Goal: Check status: Check status

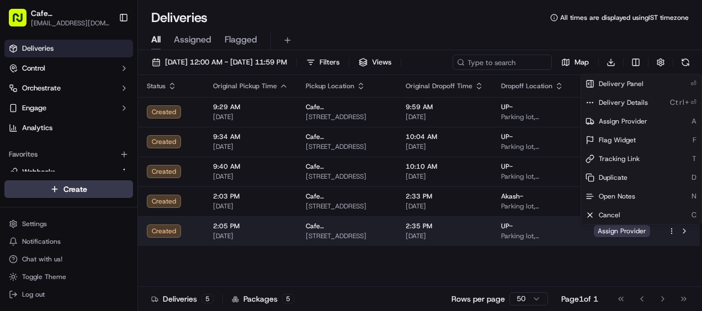
click at [671, 231] on html "Cafe Sabah shkaremu@gmail.com Toggle Sidebar Deliveries Control Orchestrate Eng…" at bounding box center [351, 155] width 702 height 311
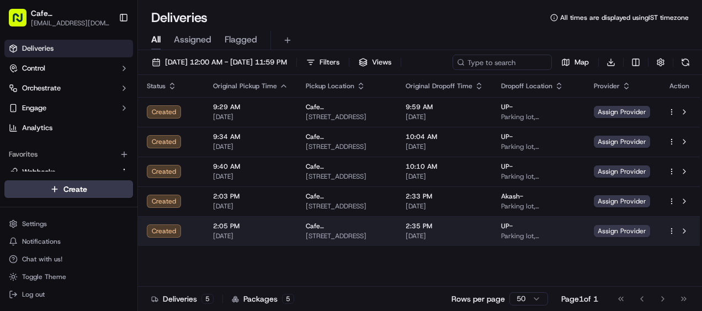
click at [309, 231] on div "Cafe [GEOGRAPHIC_DATA] - Meraki [STREET_ADDRESS]" at bounding box center [347, 231] width 82 height 19
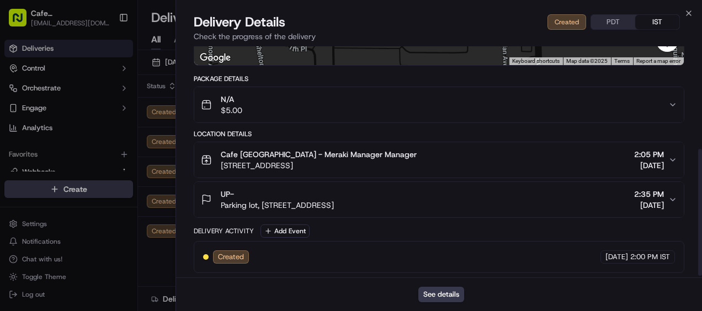
scroll to position [186, 0]
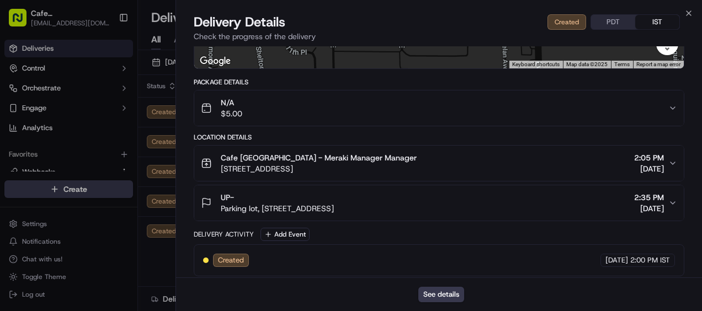
click at [437, 170] on div "Cafe Sabah - Meraki Manager Manager 4201 NE Sunset Blvd, Renton, WA 98059, USA …" at bounding box center [435, 163] width 468 height 22
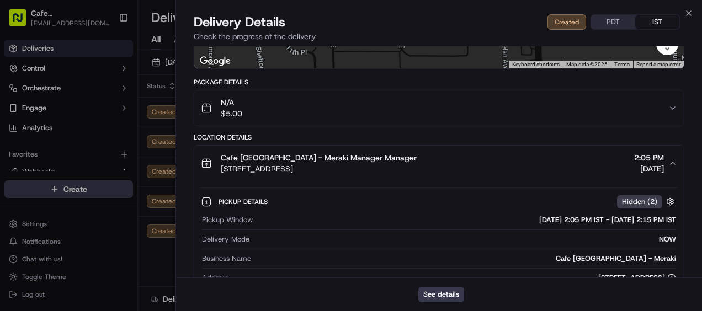
scroll to position [371, 0]
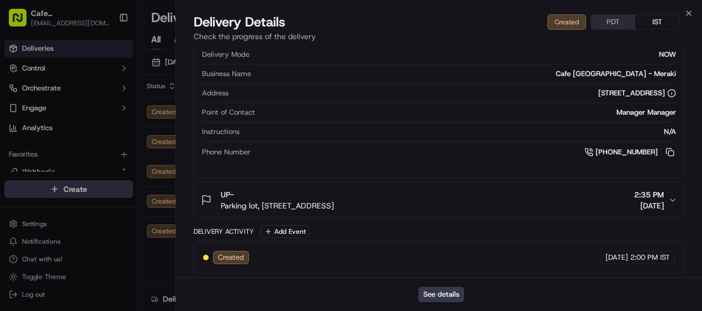
click at [368, 253] on div "Created 09/17/2025 2:00 PM IST" at bounding box center [439, 257] width 472 height 13
click at [206, 266] on div "Created 09/17/2025 2:00 PM IST" at bounding box center [439, 258] width 491 height 32
click at [225, 257] on span "Created" at bounding box center [231, 258] width 26 height 10
click at [609, 13] on div "Delivery Details Created PDT IST" at bounding box center [439, 22] width 491 height 18
click at [616, 23] on button "PDT" at bounding box center [613, 22] width 44 height 14
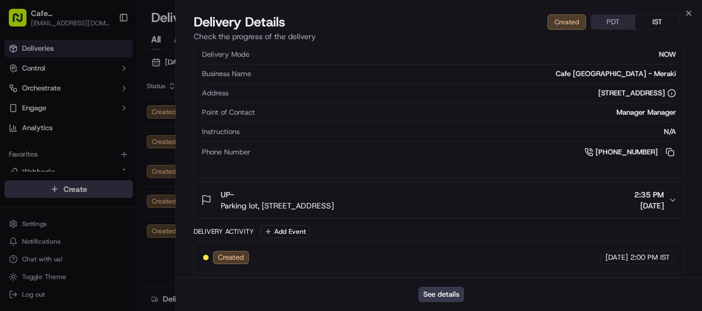
click at [648, 22] on button "IST" at bounding box center [657, 22] width 44 height 14
click at [686, 14] on icon "button" at bounding box center [689, 13] width 9 height 9
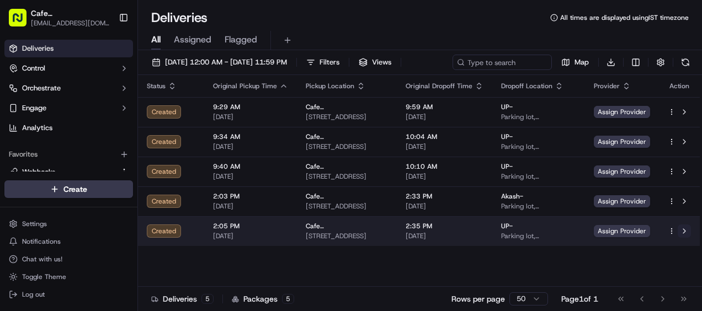
click at [690, 236] on button at bounding box center [684, 231] width 13 height 13
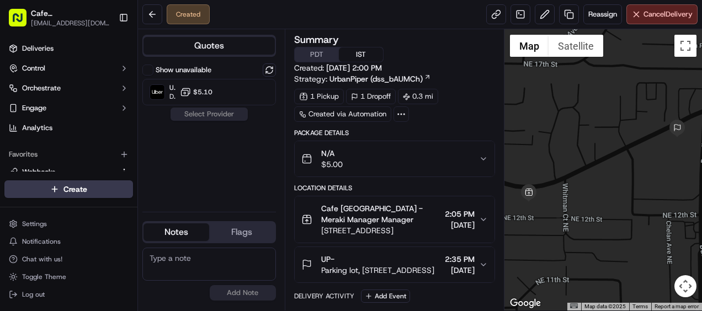
scroll to position [40, 0]
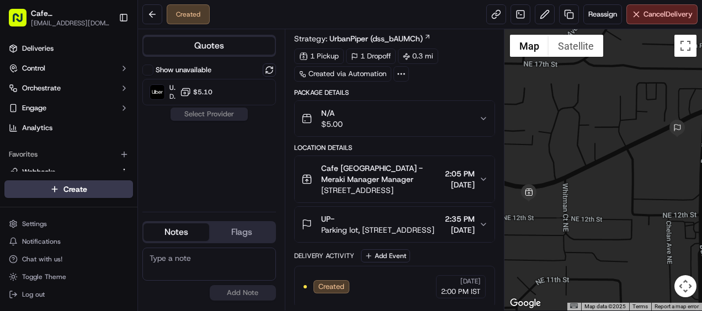
click at [362, 137] on div "Package Details N/A $5.00 Location Details Cafe Sabah - Meraki Manager Manager …" at bounding box center [395, 198] width 202 height 220
click at [157, 18] on button at bounding box center [152, 14] width 20 height 20
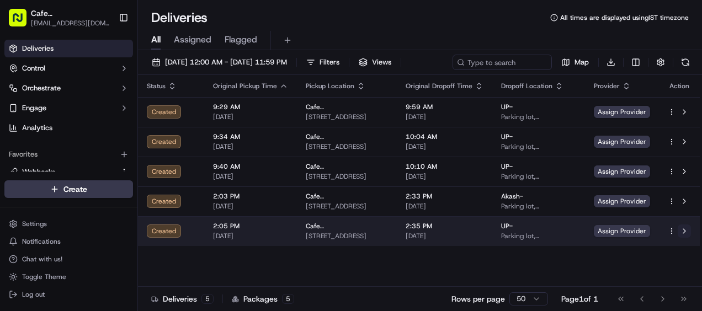
click at [680, 233] on button at bounding box center [684, 231] width 13 height 13
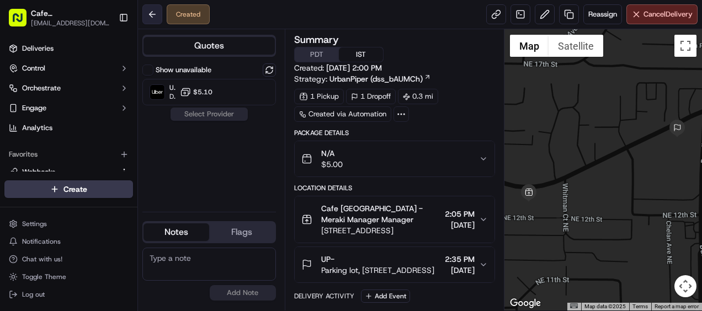
click at [156, 12] on button at bounding box center [152, 14] width 20 height 20
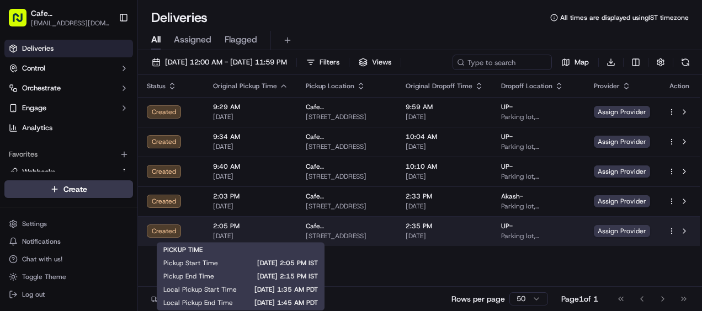
click at [245, 237] on span "[DATE]" at bounding box center [250, 236] width 75 height 9
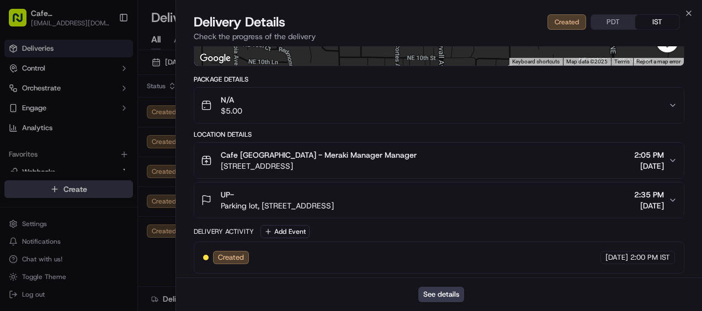
scroll to position [189, 0]
click at [230, 256] on span "Created" at bounding box center [231, 257] width 26 height 10
click at [223, 257] on span "Created" at bounding box center [231, 257] width 26 height 10
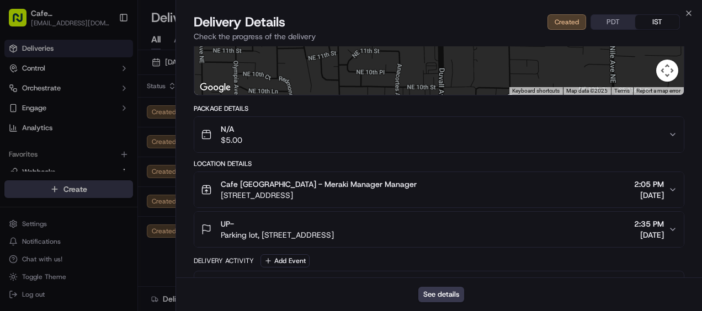
click at [235, 135] on span "$5.00" at bounding box center [232, 140] width 22 height 11
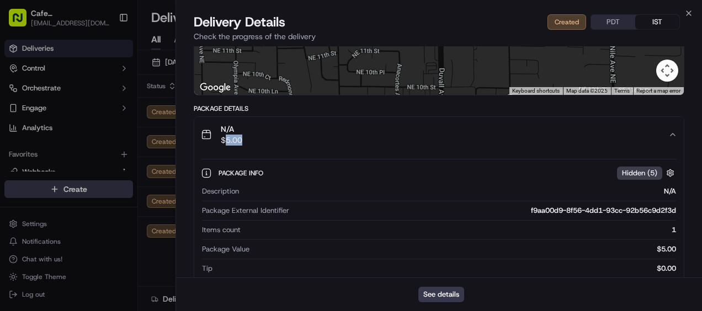
click at [235, 135] on span "$5.00" at bounding box center [232, 140] width 22 height 11
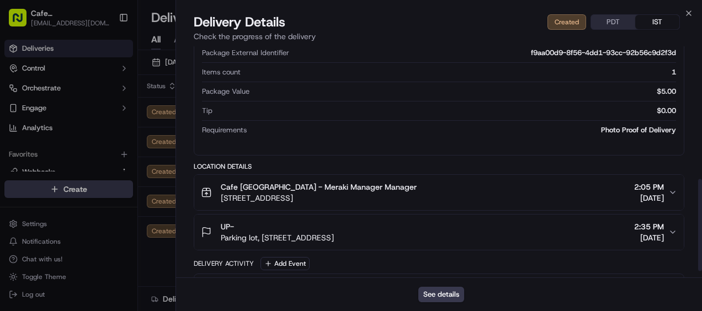
scroll to position [349, 0]
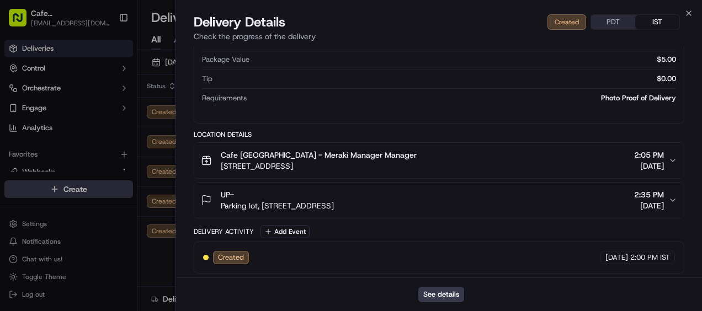
click at [225, 254] on span "Created" at bounding box center [231, 258] width 26 height 10
click at [690, 12] on icon "button" at bounding box center [689, 13] width 4 height 4
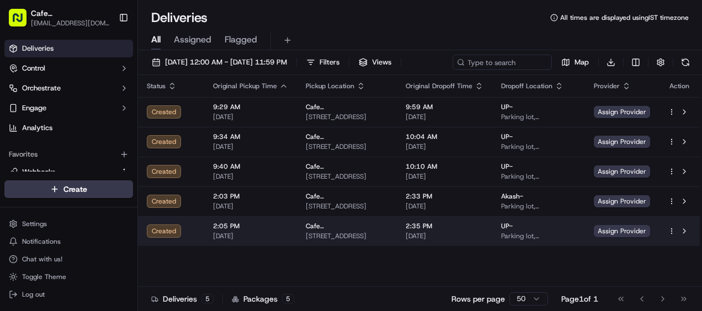
click at [185, 230] on div "Created" at bounding box center [171, 231] width 49 height 13
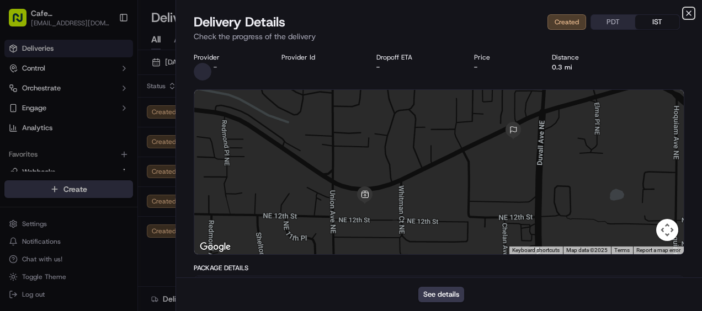
click at [687, 13] on icon "button" at bounding box center [689, 13] width 9 height 9
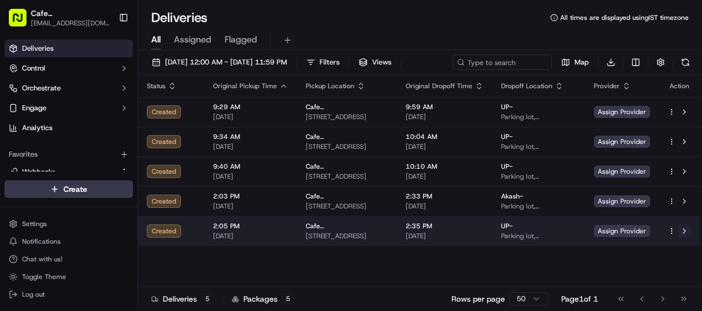
click at [682, 229] on button at bounding box center [684, 231] width 13 height 13
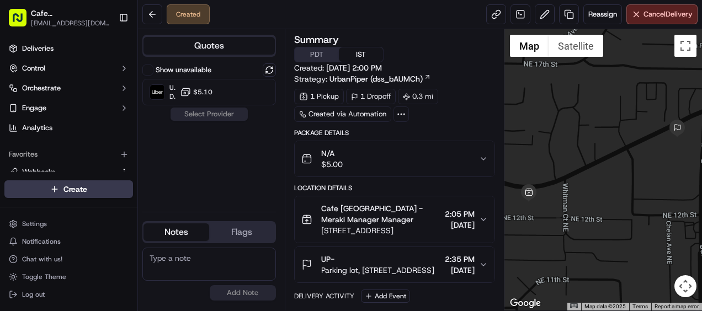
scroll to position [40, 0]
